Goal: Task Accomplishment & Management: Use online tool/utility

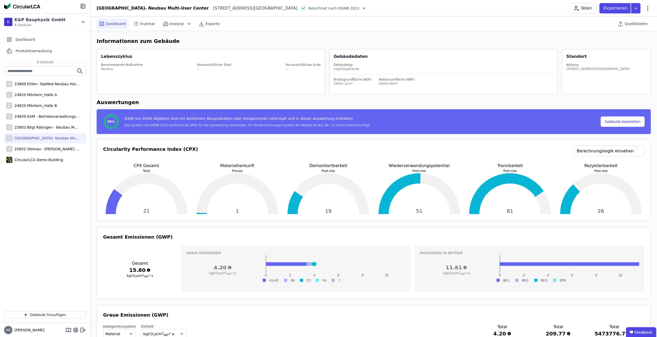
click at [439, 27] on div "Dashboard Inventar Analyse Exporte Quelldateien" at bounding box center [374, 24] width 554 height 14
click at [58, 141] on div "2 25804 Bögl Düsseldorf- Neubau Multi-User Center" at bounding box center [45, 138] width 82 height 10
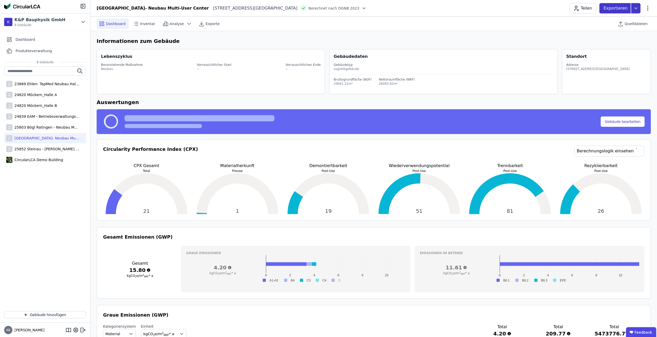
click at [634, 6] on icon at bounding box center [635, 8] width 9 height 10
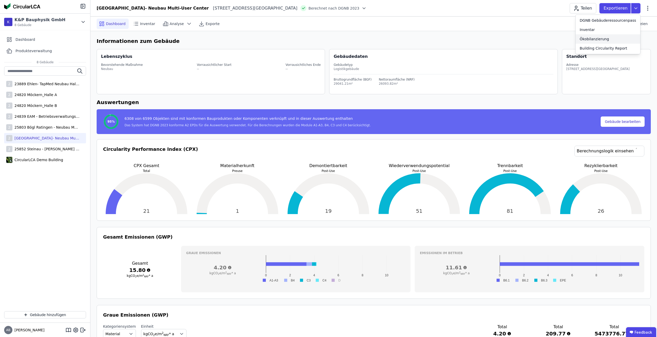
click at [604, 36] on div "Ökobilanzierung" at bounding box center [594, 38] width 29 height 5
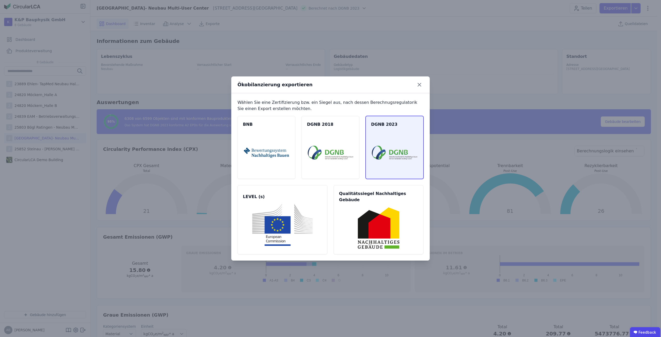
click at [389, 165] on img at bounding box center [394, 153] width 45 height 42
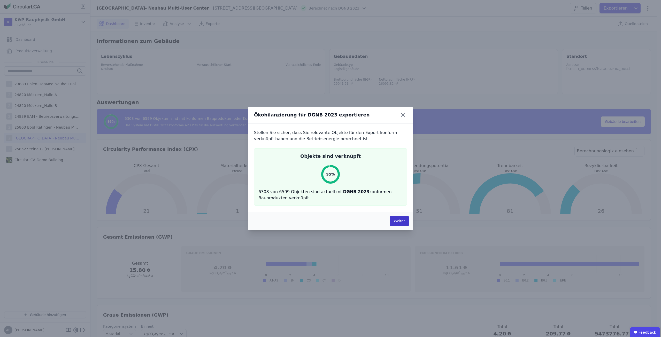
click at [395, 217] on button "Weiter" at bounding box center [398, 221] width 19 height 10
select select "*"
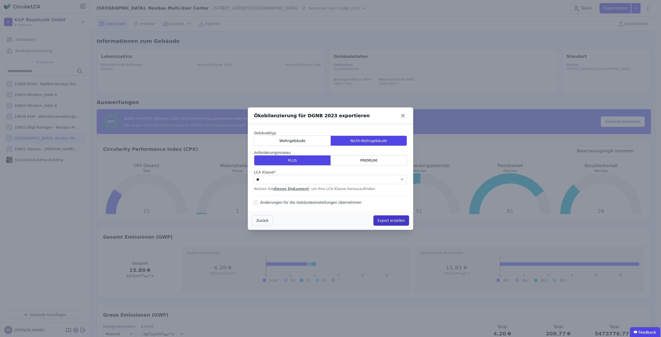
click at [390, 219] on button "Export erstellen" at bounding box center [391, 220] width 36 height 10
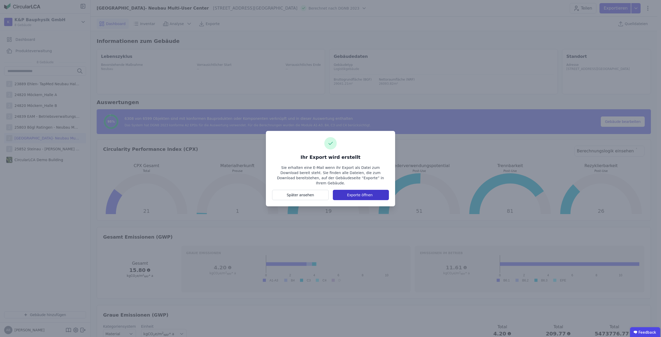
click at [346, 190] on button "Exporte öffnen" at bounding box center [361, 195] width 56 height 10
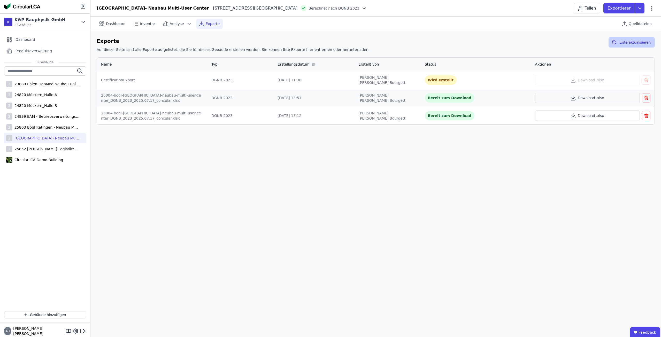
click at [628, 44] on button "Liste aktualisieren" at bounding box center [631, 42] width 46 height 10
click at [626, 45] on button "Liste aktualisieren" at bounding box center [631, 42] width 46 height 10
click at [642, 40] on button "Liste aktualisieren" at bounding box center [631, 42] width 46 height 10
click at [615, 43] on button "Liste aktualisieren" at bounding box center [631, 42] width 46 height 10
click at [615, 43] on icon "button" at bounding box center [613, 42] width 5 height 6
